Goal: Task Accomplishment & Management: Use online tool/utility

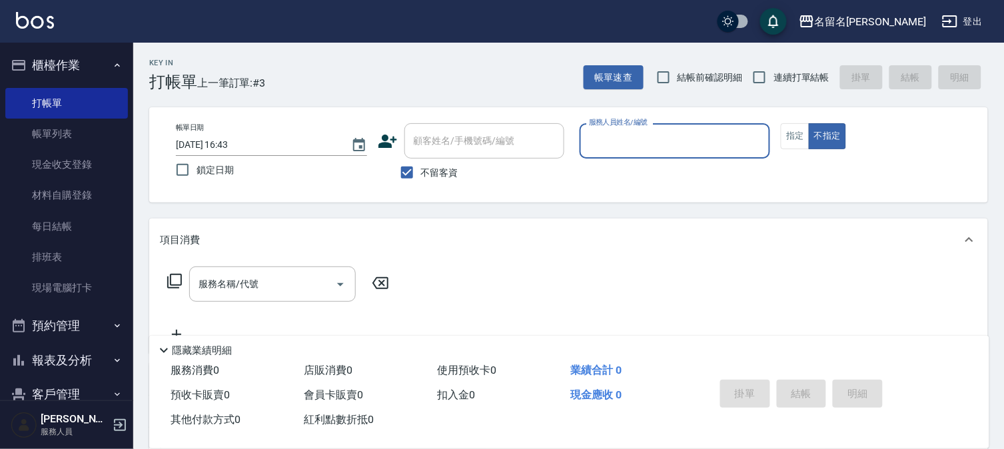
drag, startPoint x: 805, startPoint y: 137, endPoint x: 718, endPoint y: 136, distance: 86.6
click at [805, 137] on button "指定" at bounding box center [795, 136] width 29 height 26
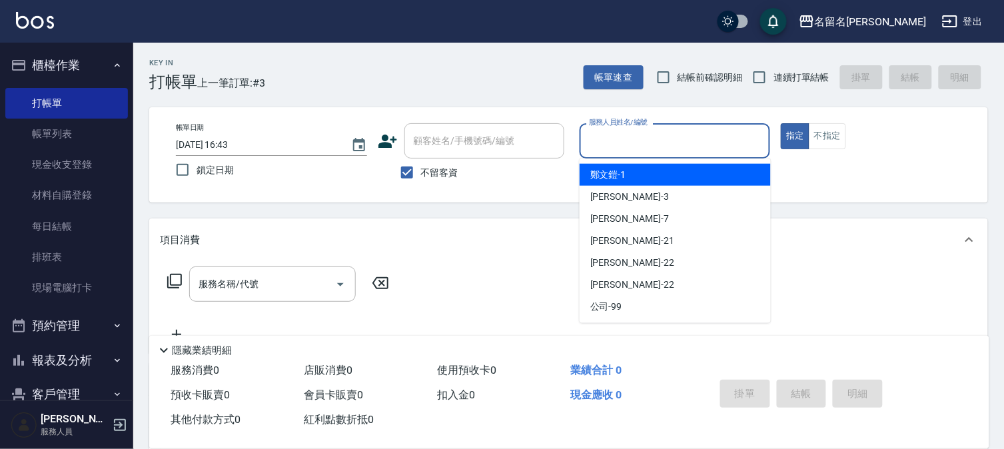
click at [718, 135] on input "服務人員姓名/編號" at bounding box center [675, 140] width 179 height 23
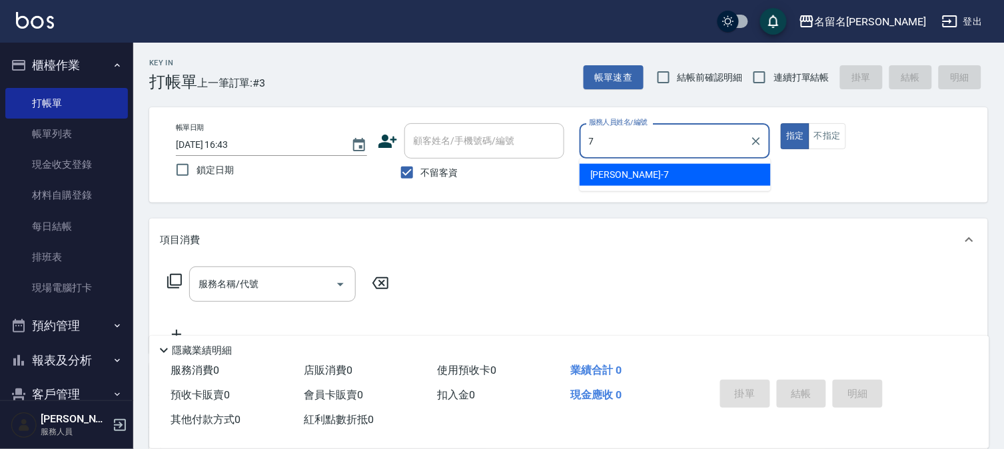
type input "[PERSON_NAME]-7"
type button "true"
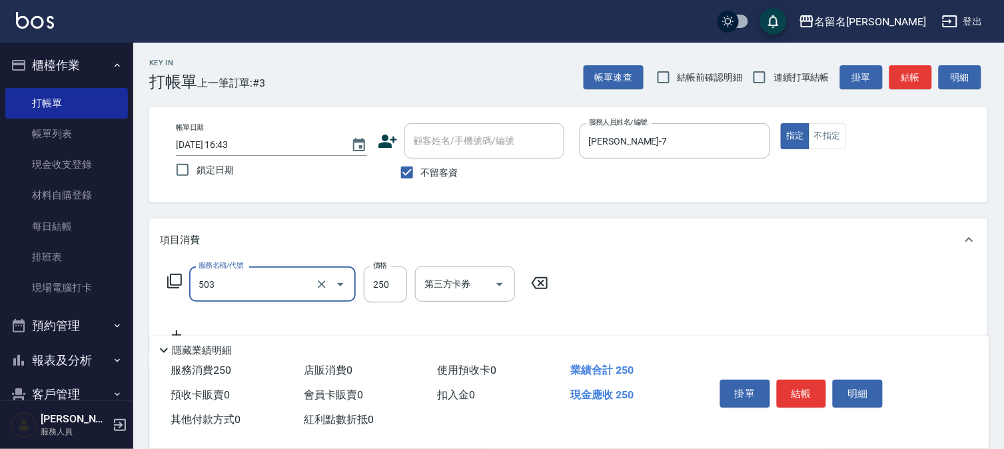
type input "指定洗髮(503)"
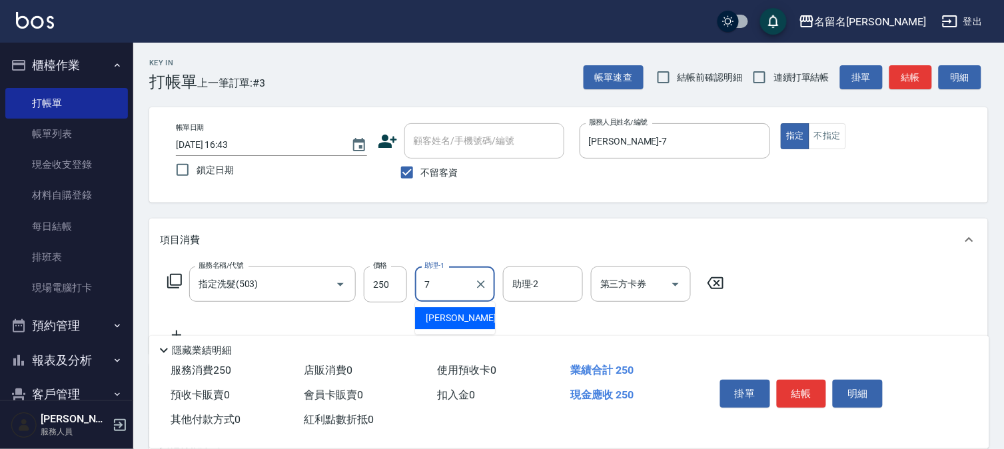
type input "[PERSON_NAME]-7"
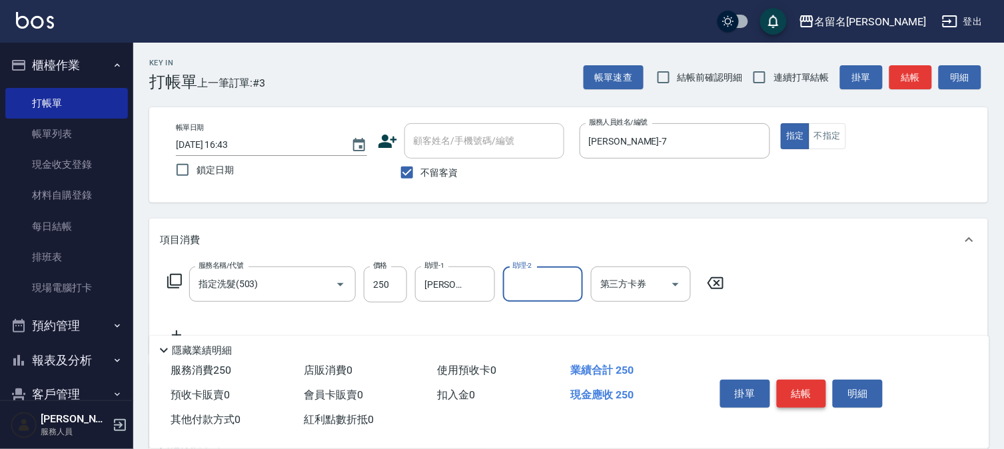
click at [810, 391] on button "結帳" at bounding box center [802, 394] width 50 height 28
